Goal: Information Seeking & Learning: Learn about a topic

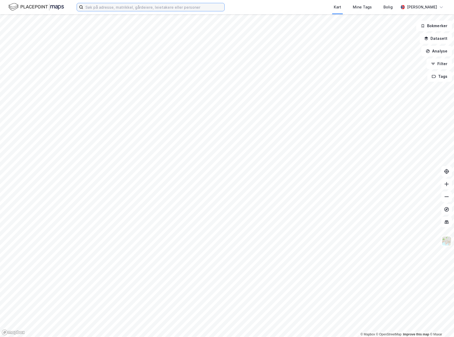
click at [109, 7] on input at bounding box center [153, 7] width 141 height 8
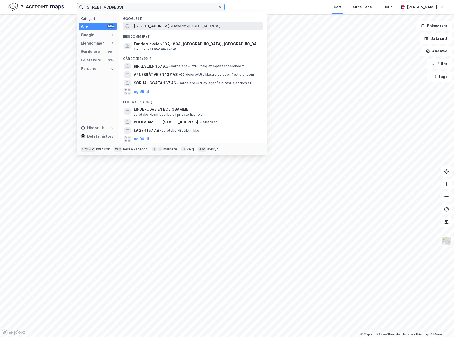
type input "[STREET_ADDRESS]"
click at [159, 27] on span "[STREET_ADDRESS]" at bounding box center [152, 26] width 36 height 6
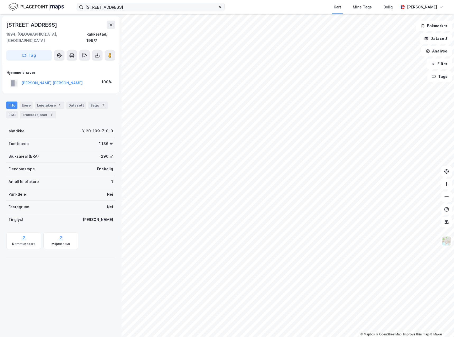
click at [220, 7] on icon at bounding box center [219, 7] width 3 height 3
click at [218, 7] on input "[STREET_ADDRESS]" at bounding box center [150, 7] width 135 height 8
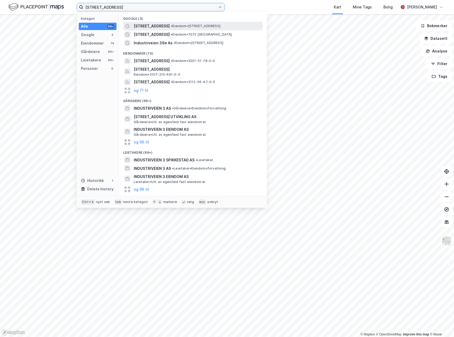
type input "[STREET_ADDRESS]"
click at [151, 26] on span "[STREET_ADDRESS]" at bounding box center [152, 26] width 36 height 6
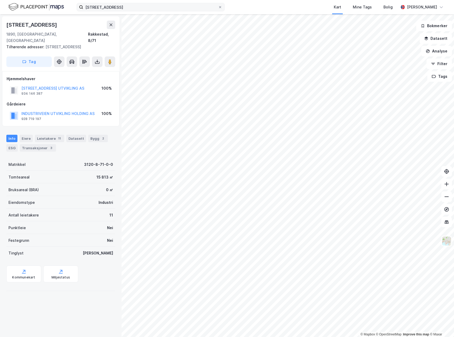
click at [309, 0] on html "industriveien 3 Kart Mine Tags Bolig [PERSON_NAME] © Mapbox © OpenStreetMap Imp…" at bounding box center [227, 168] width 454 height 337
click at [306, 0] on html "industriveien 3 Kart Mine Tags Bolig [PERSON_NAME] © Mapbox © OpenStreetMap Imp…" at bounding box center [227, 168] width 454 height 337
click at [339, 337] on html "industriveien 3 Kart Mine Tags Bolig [PERSON_NAME] © Mapbox © OpenStreetMap Imp…" at bounding box center [227, 168] width 454 height 337
